Goal: Check status: Check status

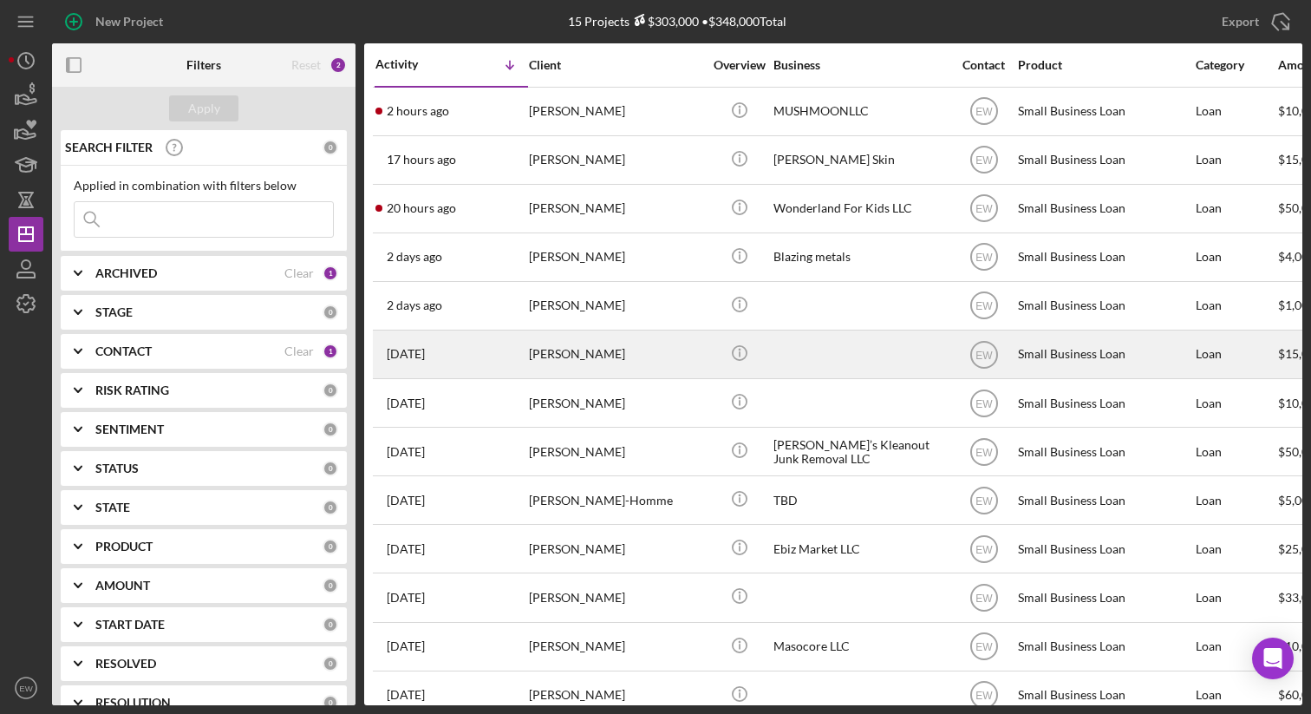
click at [438, 365] on div "[DATE] [PERSON_NAME]" at bounding box center [451, 354] width 152 height 46
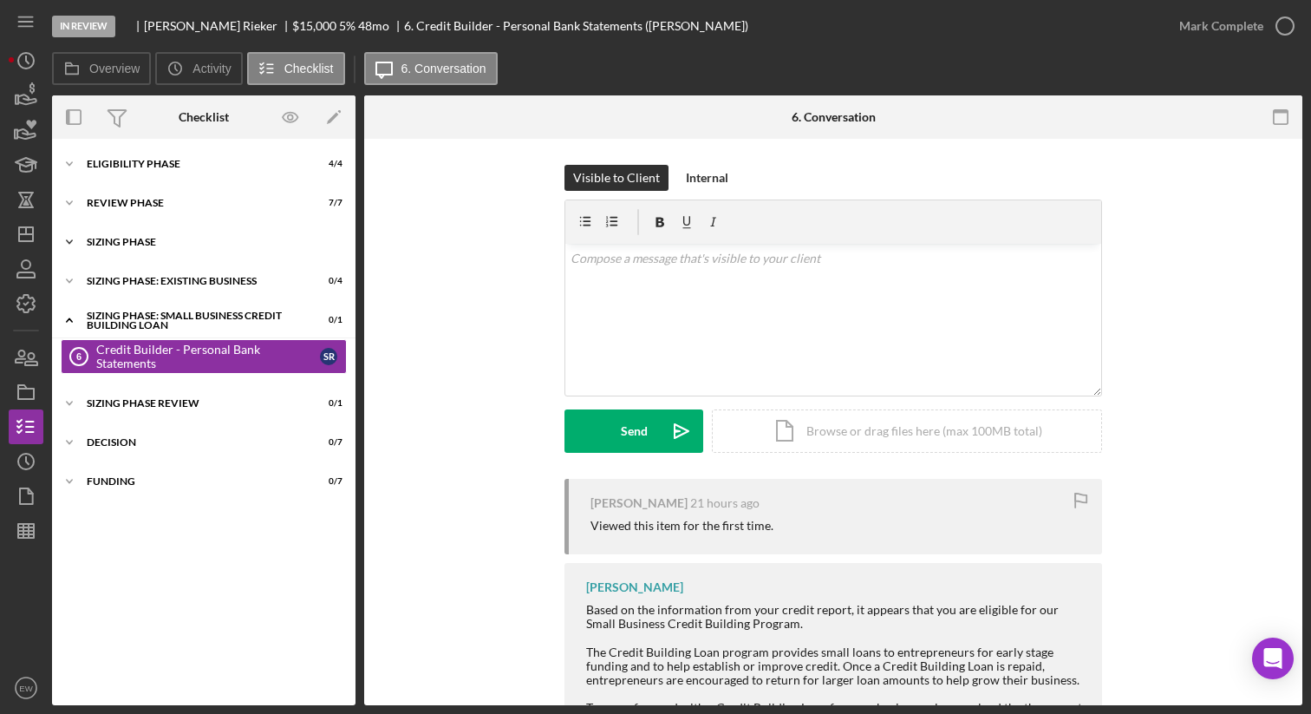
click at [229, 240] on div "Sizing Phase" at bounding box center [210, 242] width 247 height 10
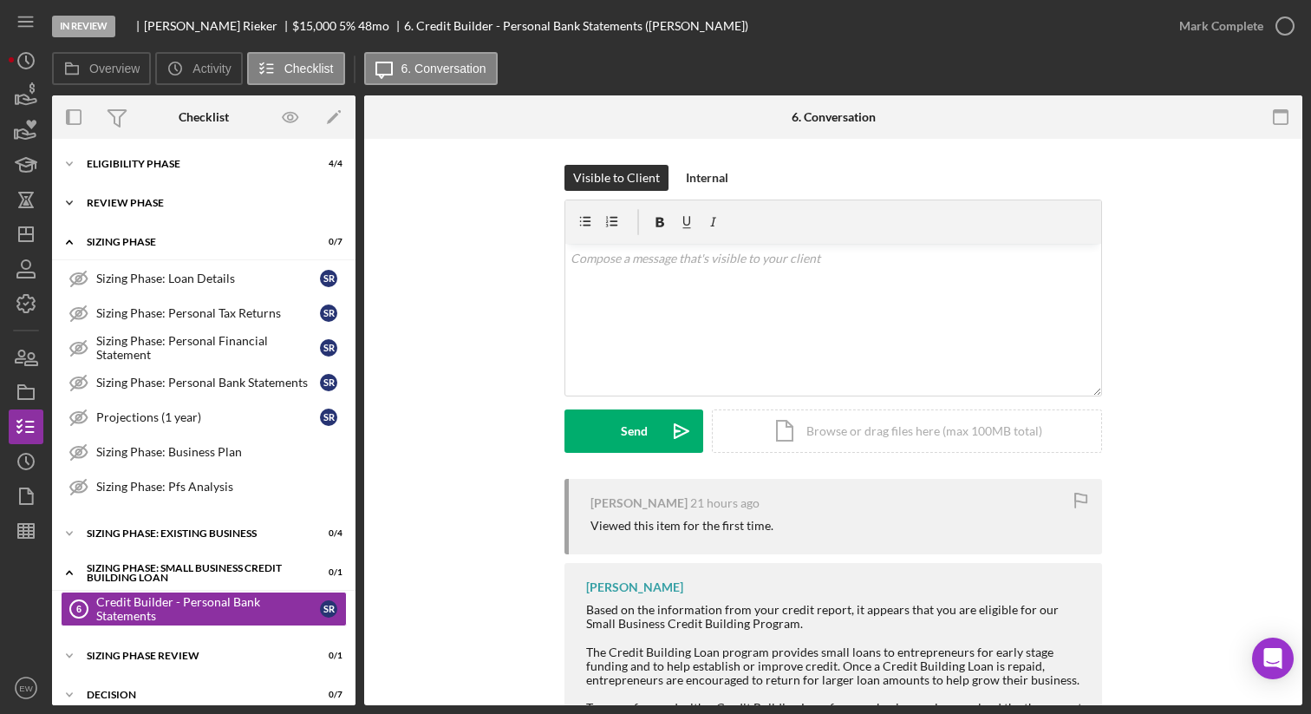
click at [217, 198] on div "REVIEW PHASE" at bounding box center [210, 203] width 247 height 10
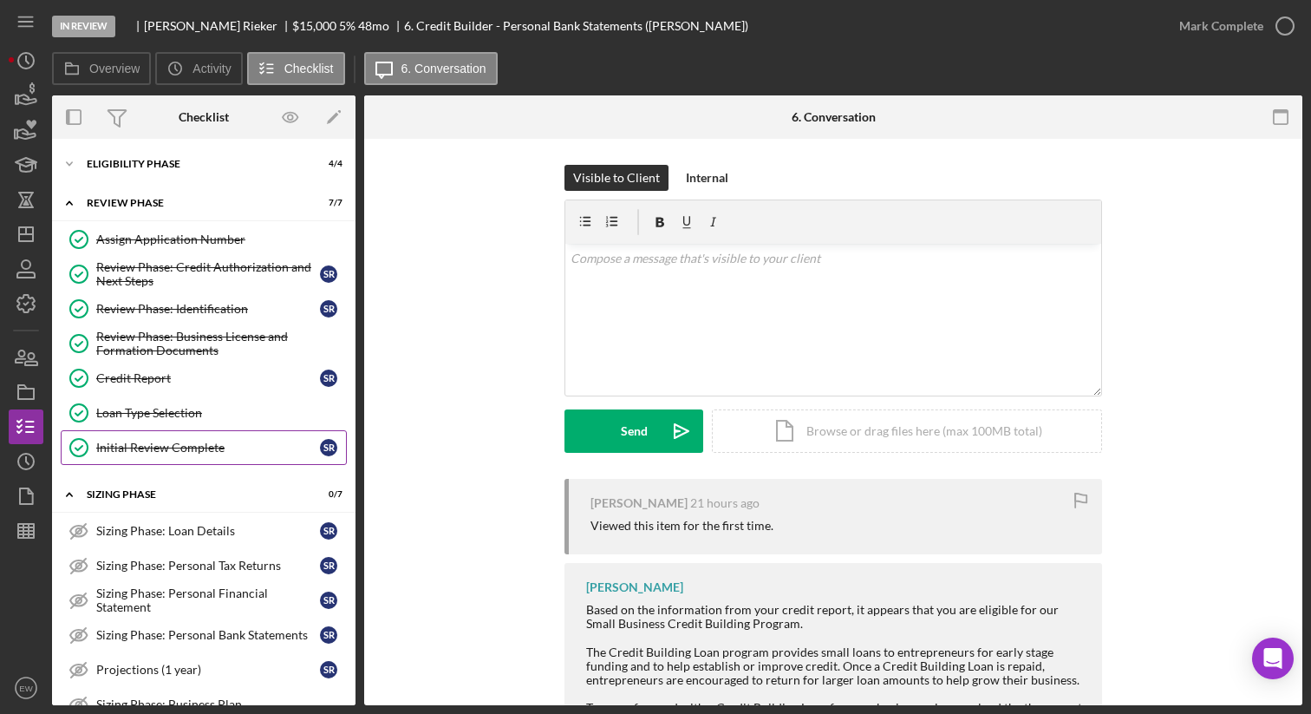
click at [238, 453] on div "Initial Review Complete" at bounding box center [208, 447] width 224 height 14
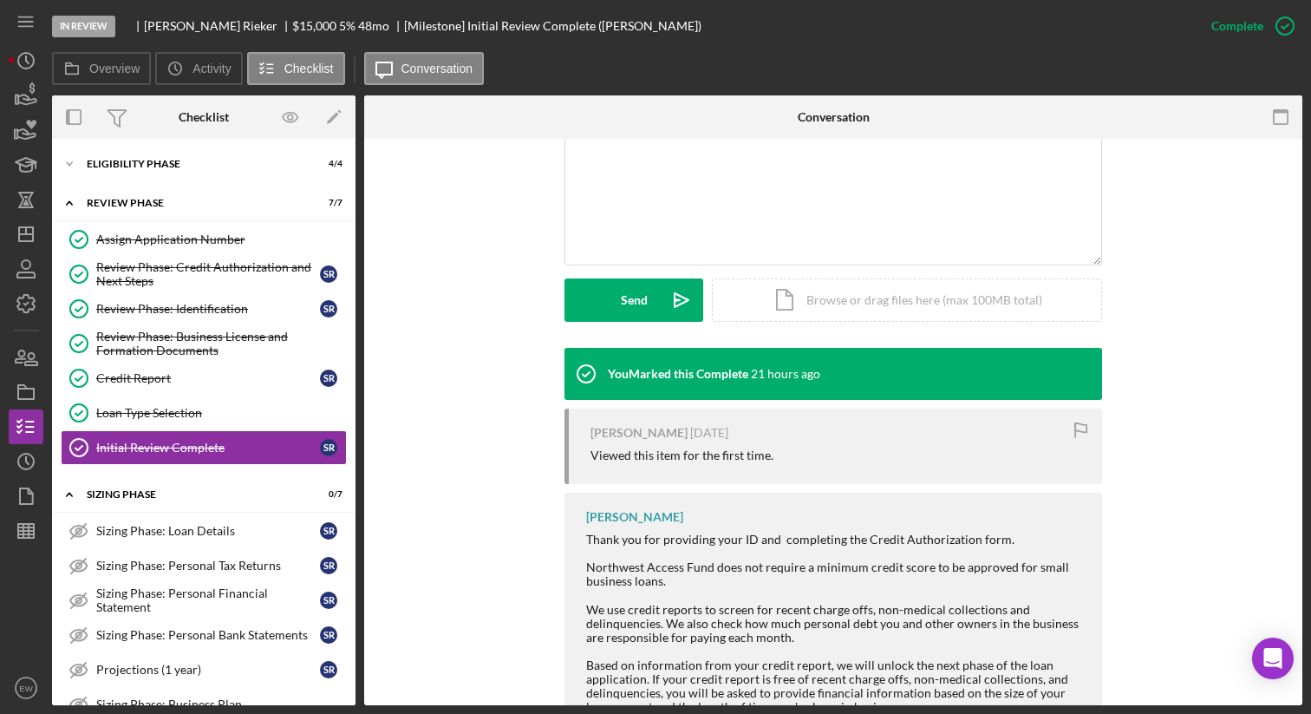
scroll to position [294, 0]
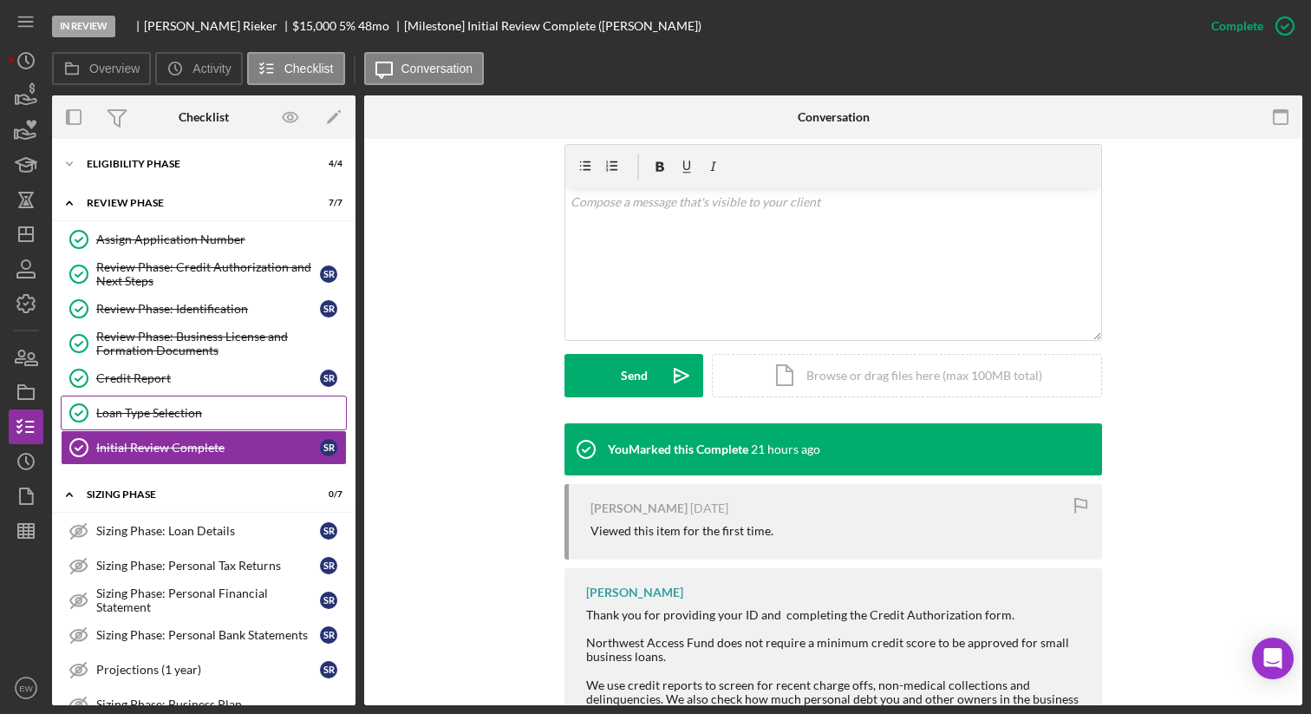
click at [232, 404] on link "Loan Type Selection Loan Type Selection" at bounding box center [204, 412] width 286 height 35
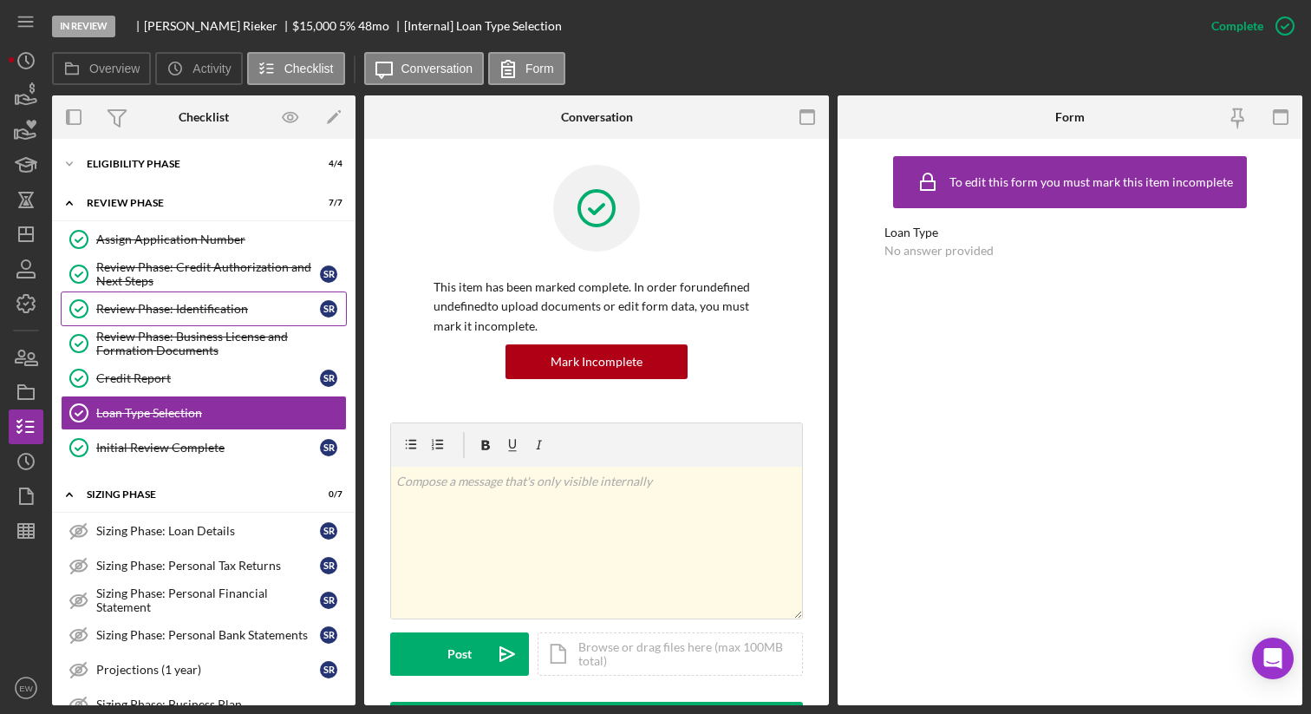
click at [260, 303] on div "Review Phase: Identification" at bounding box center [208, 309] width 224 height 14
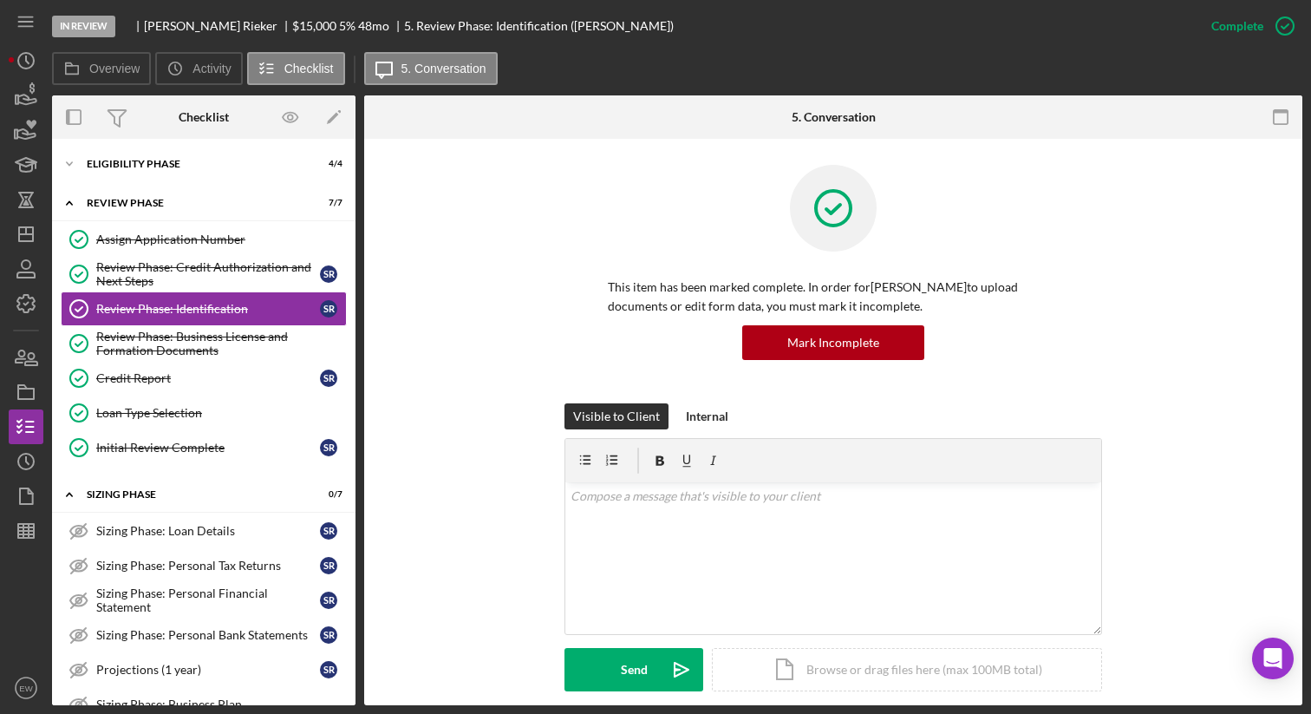
scroll to position [21, 0]
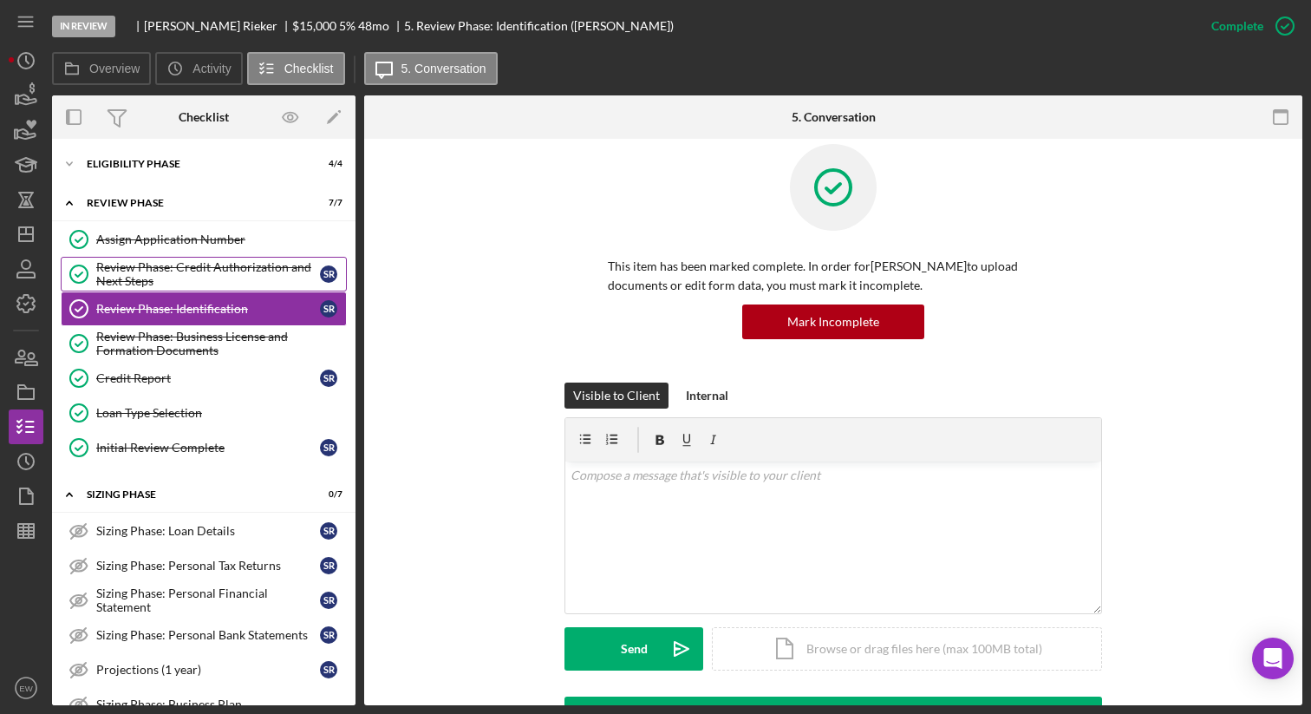
click at [252, 265] on div "Review Phase: Credit Authorization and Next Steps" at bounding box center [208, 274] width 224 height 28
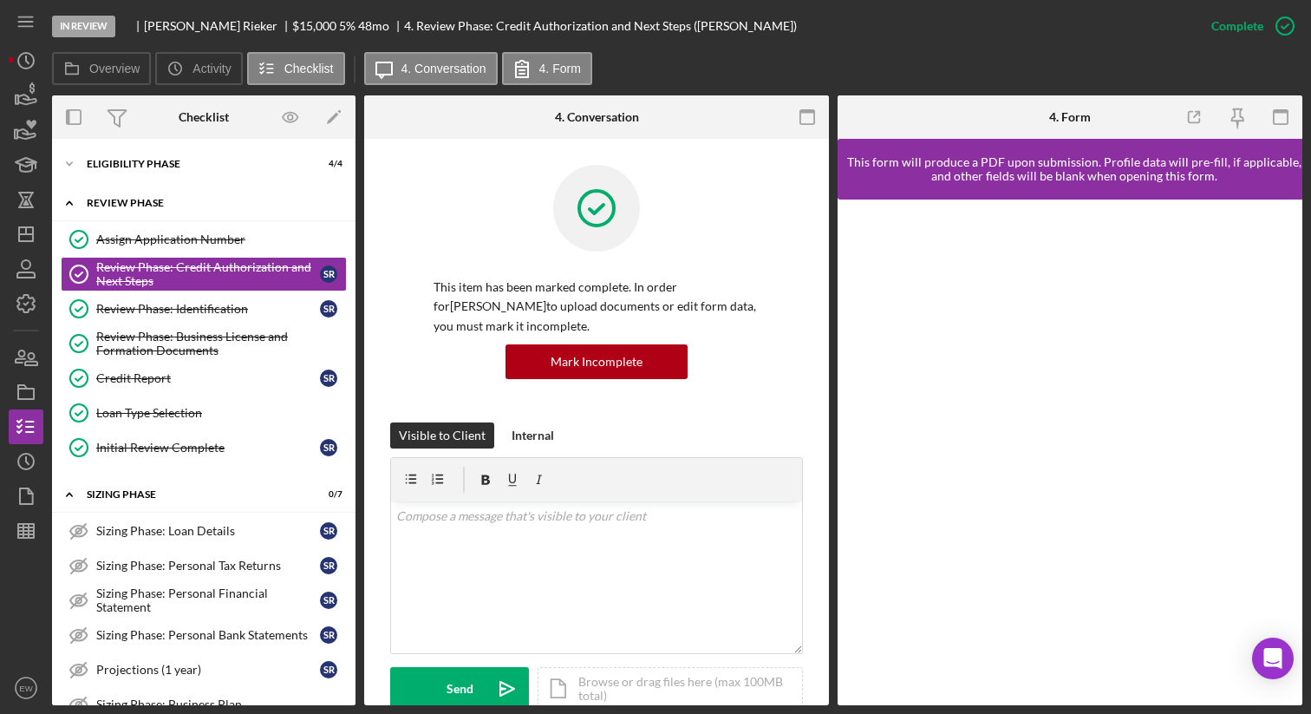
click at [236, 204] on div "REVIEW PHASE" at bounding box center [210, 203] width 247 height 10
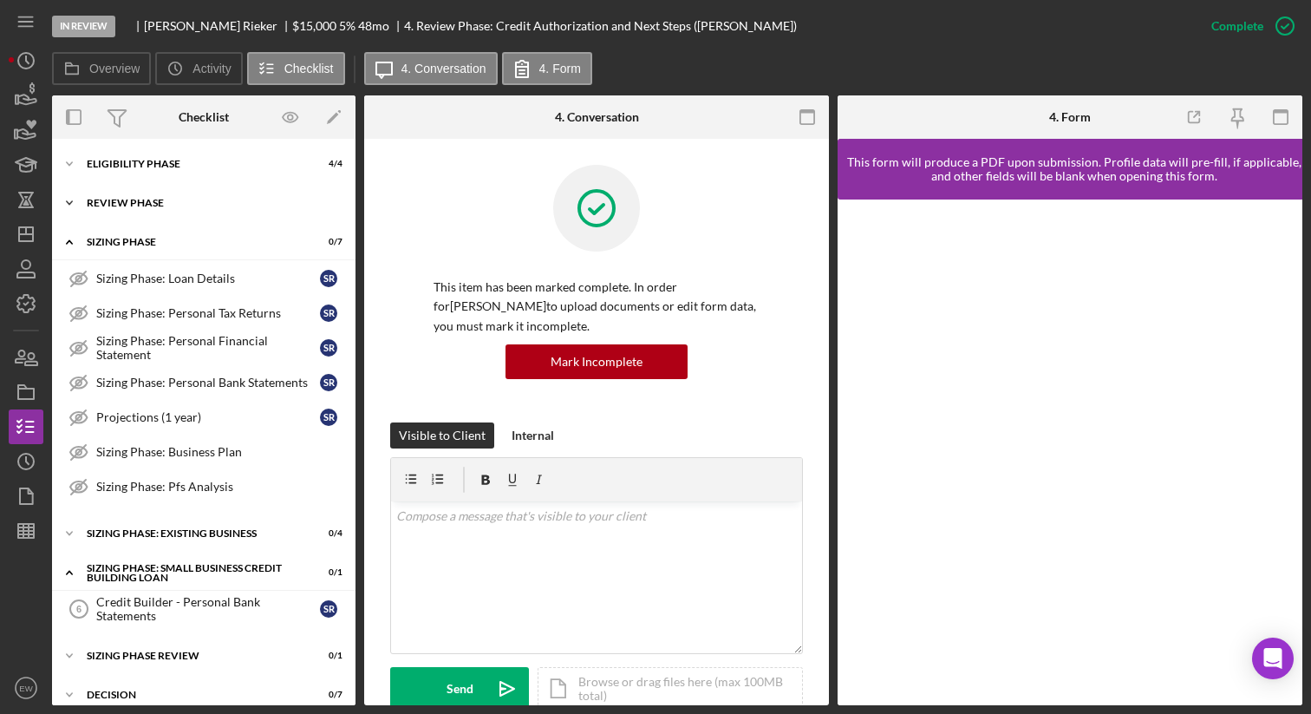
click at [236, 204] on div "REVIEW PHASE" at bounding box center [210, 203] width 247 height 10
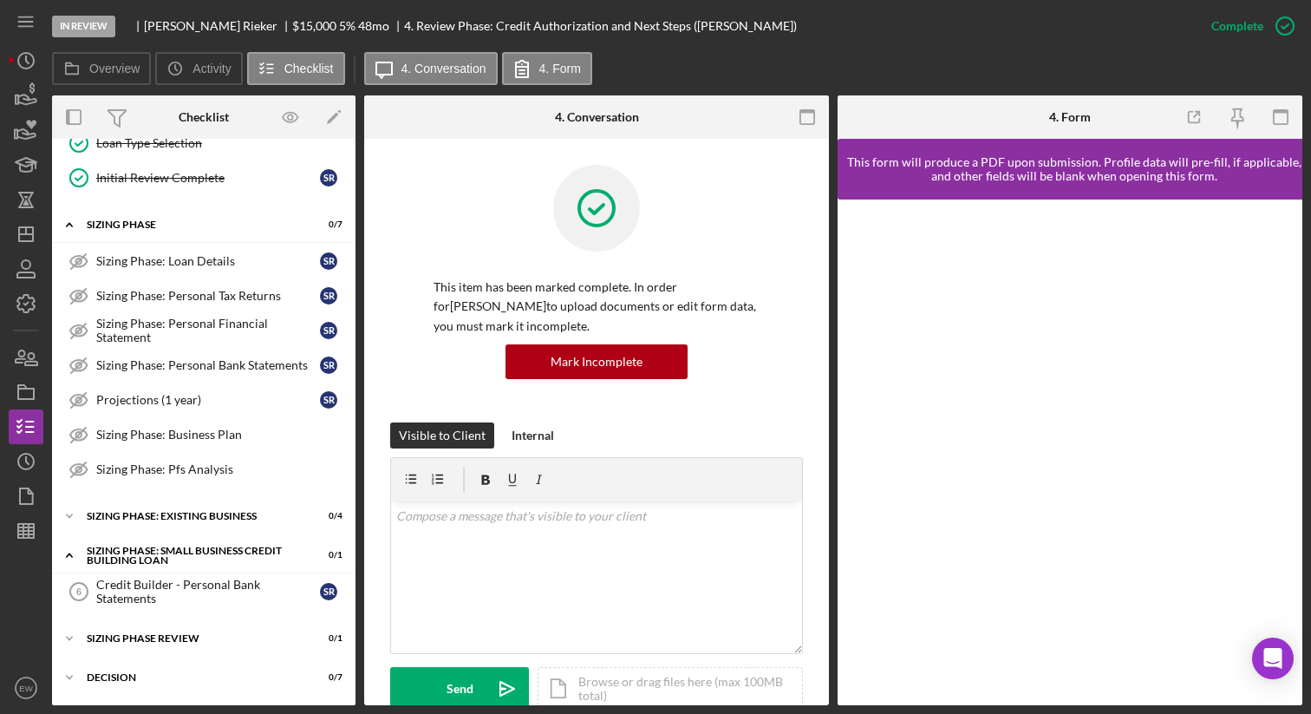
scroll to position [308, 0]
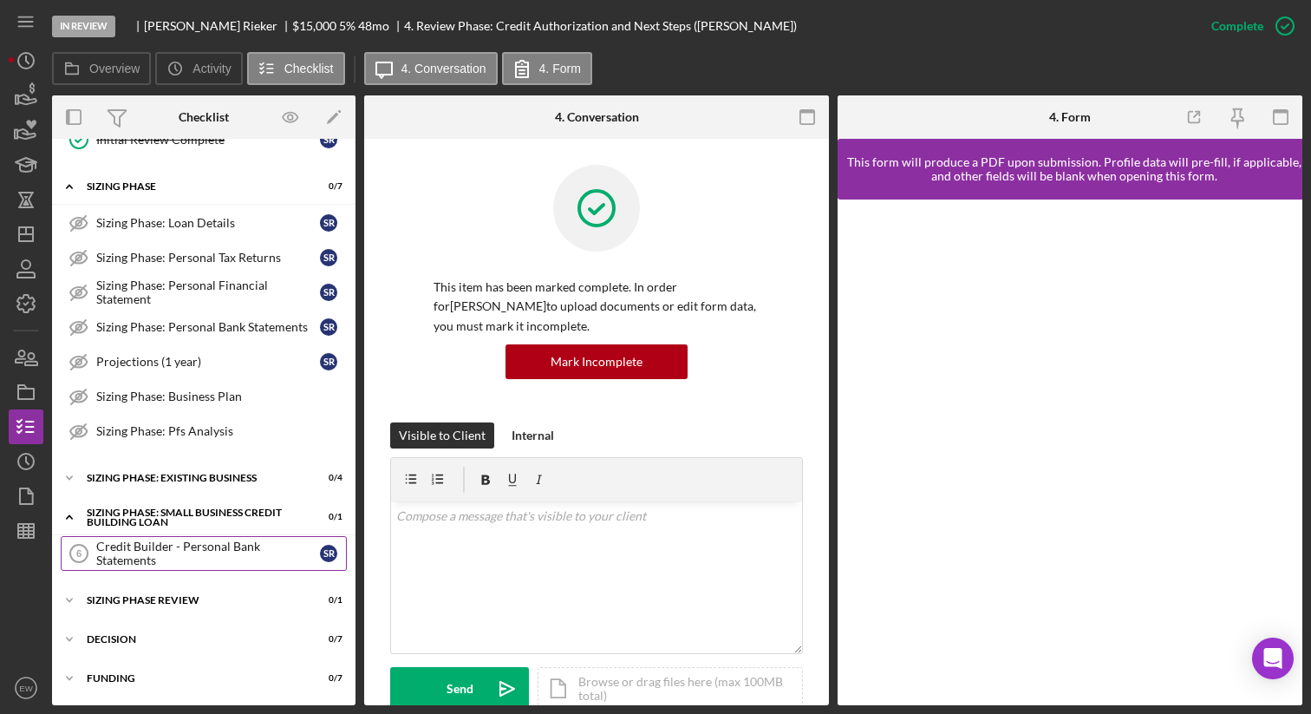
click at [240, 549] on div "Credit Builder - Personal Bank Statements" at bounding box center [208, 553] width 224 height 28
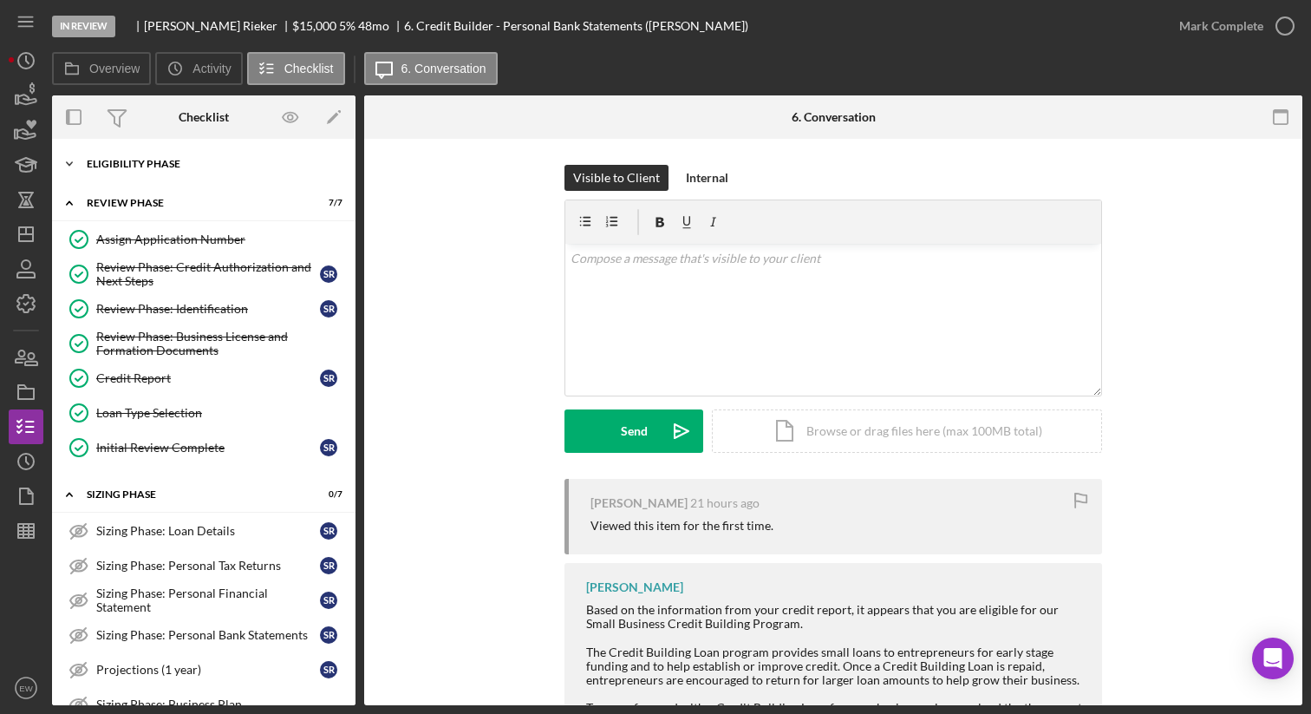
click at [182, 166] on div "Eligibility Phase" at bounding box center [210, 164] width 247 height 10
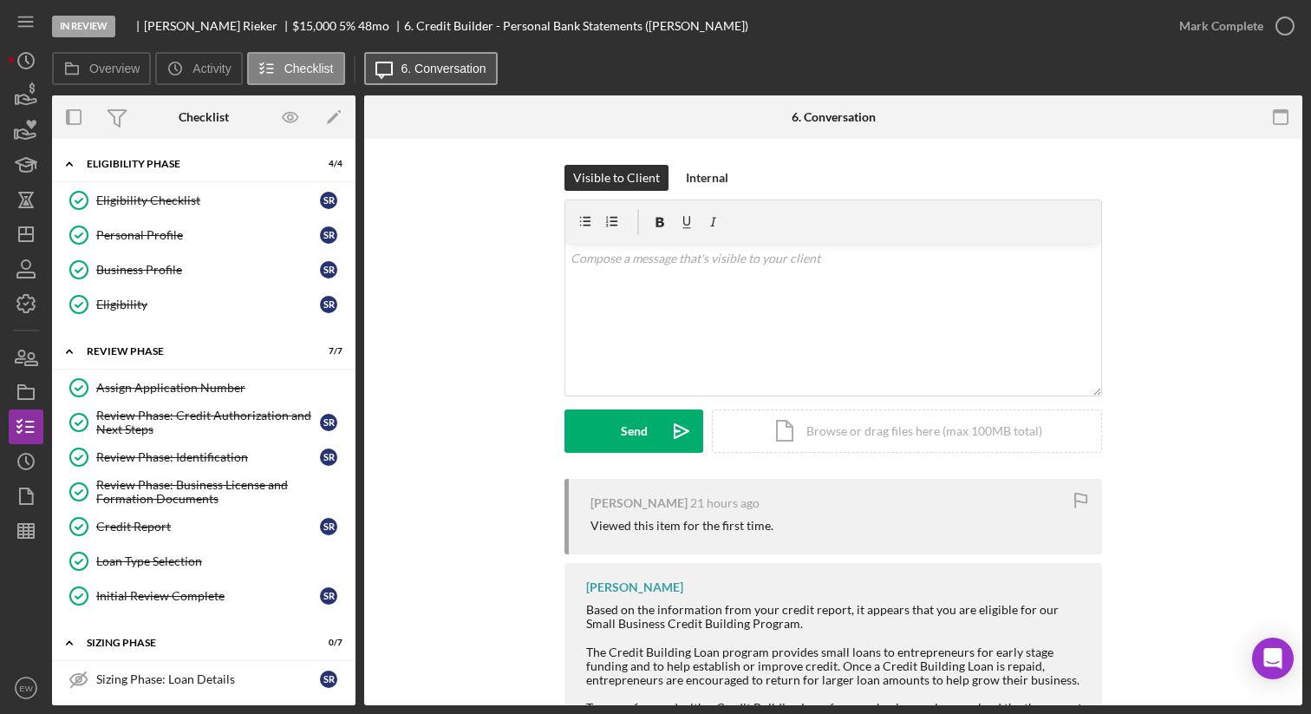
click at [435, 62] on label "6. Conversation" at bounding box center [443, 69] width 85 height 14
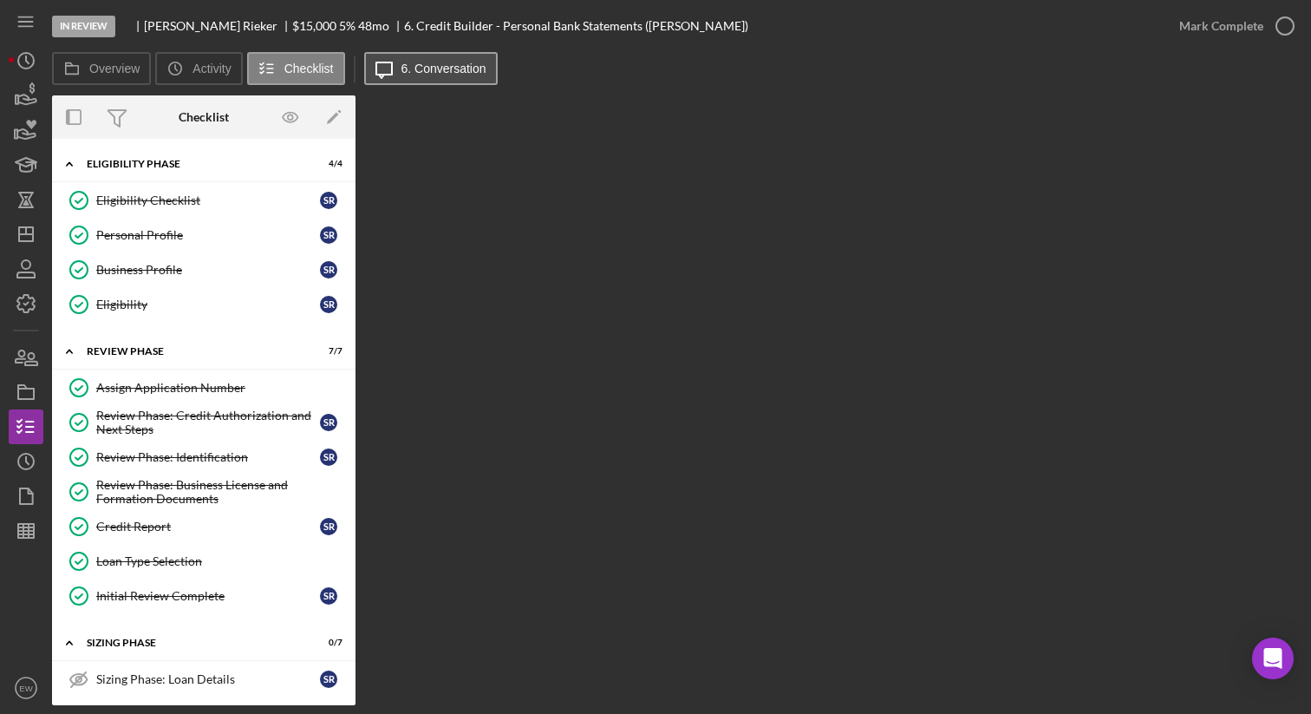
click at [435, 62] on label "6. Conversation" at bounding box center [443, 69] width 85 height 14
